Goal: Find contact information: Find contact information

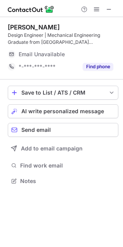
scroll to position [4, 4]
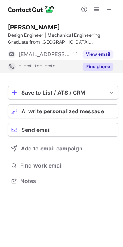
click at [94, 66] on button "Find phone" at bounding box center [98, 67] width 31 height 8
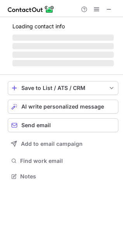
scroll to position [4, 4]
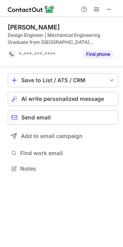
scroll to position [163, 123]
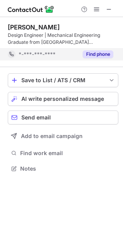
click at [98, 53] on button "Find phone" at bounding box center [98, 54] width 31 height 8
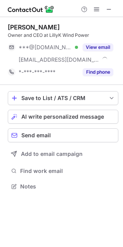
scroll to position [181, 123]
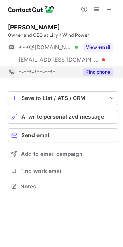
click at [98, 72] on button "Find phone" at bounding box center [98, 72] width 31 height 8
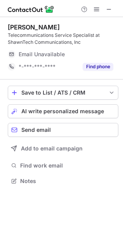
scroll to position [4, 4]
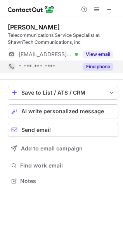
click at [97, 70] on button "Find phone" at bounding box center [98, 67] width 31 height 8
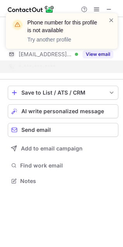
click at [100, 55] on div "Phone number for this profile is not available Try another profile" at bounding box center [62, 33] width 124 height 57
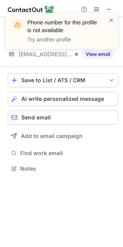
click at [94, 55] on div "Phone number for this profile is not available Try another profile" at bounding box center [62, 33] width 124 height 57
click at [111, 19] on span at bounding box center [111, 20] width 6 height 8
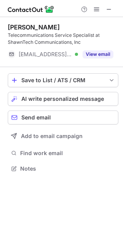
click at [100, 53] on button "View email" at bounding box center [98, 54] width 31 height 8
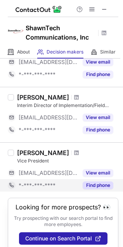
scroll to position [447, 0]
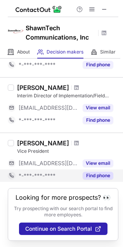
click at [100, 172] on button "Find phone" at bounding box center [98, 176] width 31 height 8
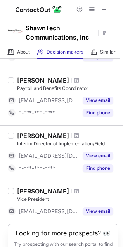
scroll to position [349, 0]
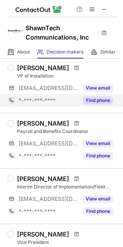
click at [98, 103] on button "Find phone" at bounding box center [98, 101] width 31 height 8
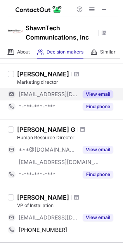
scroll to position [134, 0]
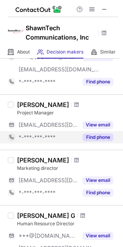
click at [94, 138] on button "Find phone" at bounding box center [98, 137] width 31 height 8
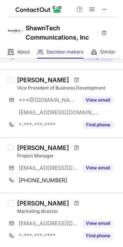
scroll to position [5, 0]
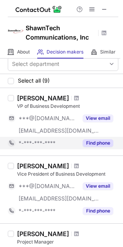
click at [99, 144] on button "Find phone" at bounding box center [98, 143] width 31 height 8
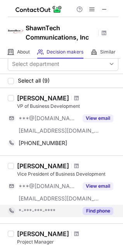
scroll to position [48, 0]
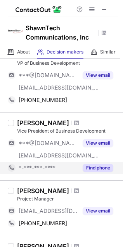
click at [99, 169] on button "Find phone" at bounding box center [98, 168] width 31 height 8
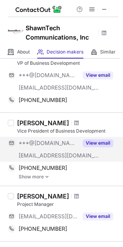
click at [98, 142] on button "View email" at bounding box center [98, 143] width 31 height 8
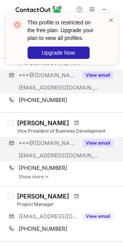
scroll to position [0, 0]
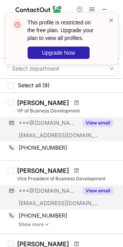
click at [101, 121] on button "View email" at bounding box center [98, 123] width 31 height 8
click at [110, 19] on span at bounding box center [111, 20] width 6 height 8
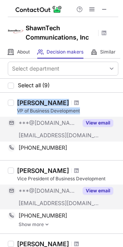
drag, startPoint x: 22, startPoint y: 105, endPoint x: 87, endPoint y: 113, distance: 65.2
click at [87, 113] on div "[PERSON_NAME] VP of Business Development" at bounding box center [67, 107] width 101 height 16
copy div "[PERSON_NAME] VP of Business Development"
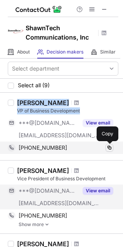
click at [110, 146] on span at bounding box center [109, 148] width 6 height 6
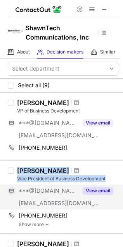
drag, startPoint x: 16, startPoint y: 171, endPoint x: 109, endPoint y: 179, distance: 93.5
click at [109, 179] on div "[PERSON_NAME] Vice President of Business Development ***@[DOMAIN_NAME] [EMAIL_A…" at bounding box center [66, 197] width 104 height 60
copy div "[PERSON_NAME] Vice President of Business Development"
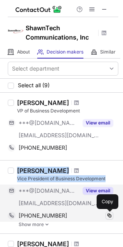
click at [108, 216] on span at bounding box center [109, 215] width 6 height 6
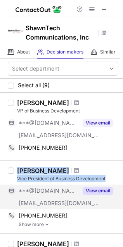
scroll to position [86, 0]
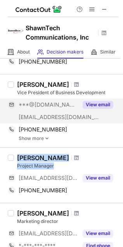
drag, startPoint x: 15, startPoint y: 156, endPoint x: 60, endPoint y: 167, distance: 46.4
click at [60, 167] on div "[PERSON_NAME] Project Manager [EMAIL_ADDRESS][DOMAIN_NAME] View email [PHONE_NU…" at bounding box center [66, 175] width 104 height 43
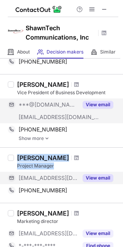
copy div "[PERSON_NAME] Project Manager"
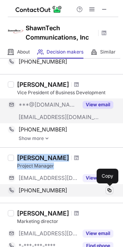
click at [109, 191] on span at bounding box center [109, 190] width 6 height 6
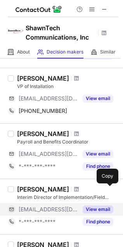
scroll to position [301, 0]
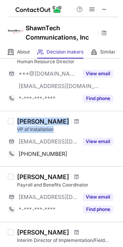
drag, startPoint x: 17, startPoint y: 121, endPoint x: 56, endPoint y: 129, distance: 39.3
click at [56, 129] on div "[PERSON_NAME] VP of Installation" at bounding box center [67, 125] width 101 height 16
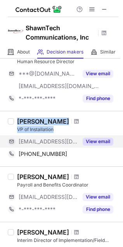
copy div "[PERSON_NAME] VP of Installation"
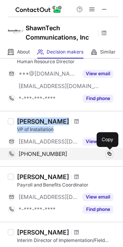
click at [109, 151] on span at bounding box center [109, 154] width 6 height 6
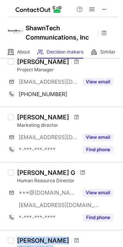
scroll to position [268, 0]
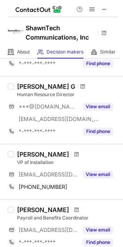
click at [47, 201] on div "[PERSON_NAME] and Benefits Coordinator [EMAIL_ADDRESS][DOMAIN_NAME] View email …" at bounding box center [61, 226] width 123 height 55
drag, startPoint x: 58, startPoint y: 163, endPoint x: 16, endPoint y: 162, distance: 42.3
click at [16, 162] on div "[PERSON_NAME] VP of Installation [EMAIL_ADDRESS][DOMAIN_NAME] View email [PHONE…" at bounding box center [66, 171] width 104 height 43
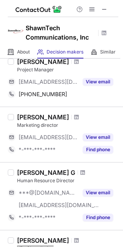
scroll to position [96, 0]
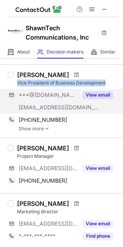
drag, startPoint x: 26, startPoint y: 81, endPoint x: 108, endPoint y: 85, distance: 81.5
click at [108, 85] on div "Vice President of Business Development" at bounding box center [67, 82] width 101 height 7
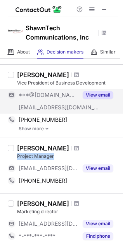
drag, startPoint x: 22, startPoint y: 156, endPoint x: 59, endPoint y: 157, distance: 36.4
click at [59, 157] on div "[PERSON_NAME] Project Manager [EMAIL_ADDRESS][DOMAIN_NAME] View email [PHONE_NU…" at bounding box center [66, 165] width 104 height 43
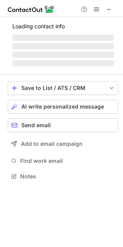
scroll to position [169, 123]
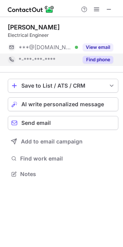
click at [92, 60] on button "Find phone" at bounding box center [98, 60] width 31 height 8
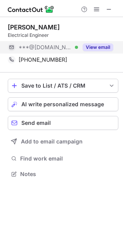
click at [92, 47] on button "View email" at bounding box center [98, 47] width 31 height 8
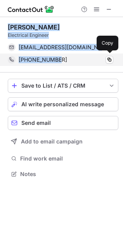
drag, startPoint x: 8, startPoint y: 26, endPoint x: 71, endPoint y: 59, distance: 70.7
click at [71, 59] on div "[PERSON_NAME] Electrical Engineer [EMAIL_ADDRESS][DOMAIN_NAME] Verified Send em…" at bounding box center [63, 44] width 110 height 43
copy div "[PERSON_NAME] Electrical Engineer [EMAIL_ADDRESS][DOMAIN_NAME] Verified Send em…"
